Goal: Find specific page/section: Find specific page/section

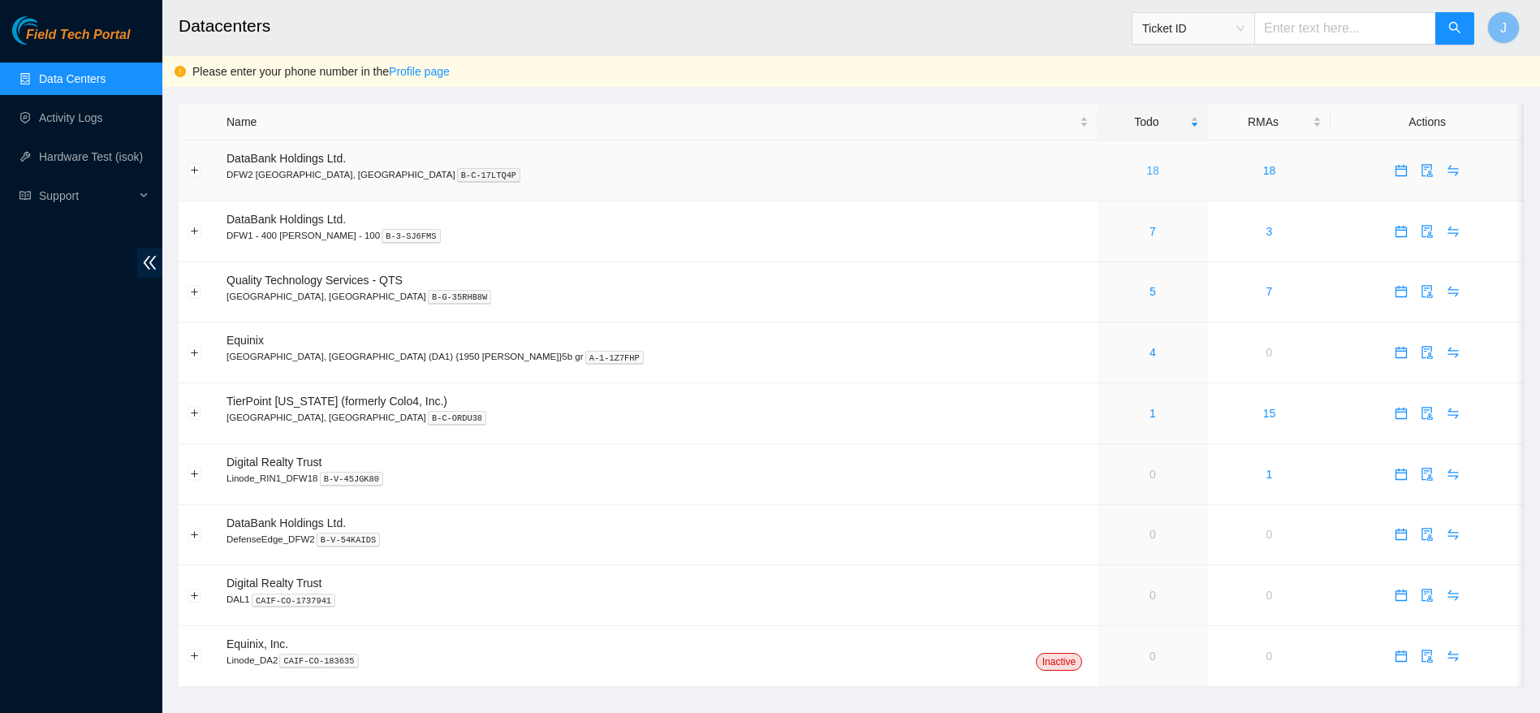
click at [1147, 171] on link "18" at bounding box center [1153, 170] width 13 height 13
